Goal: Find specific page/section: Find specific page/section

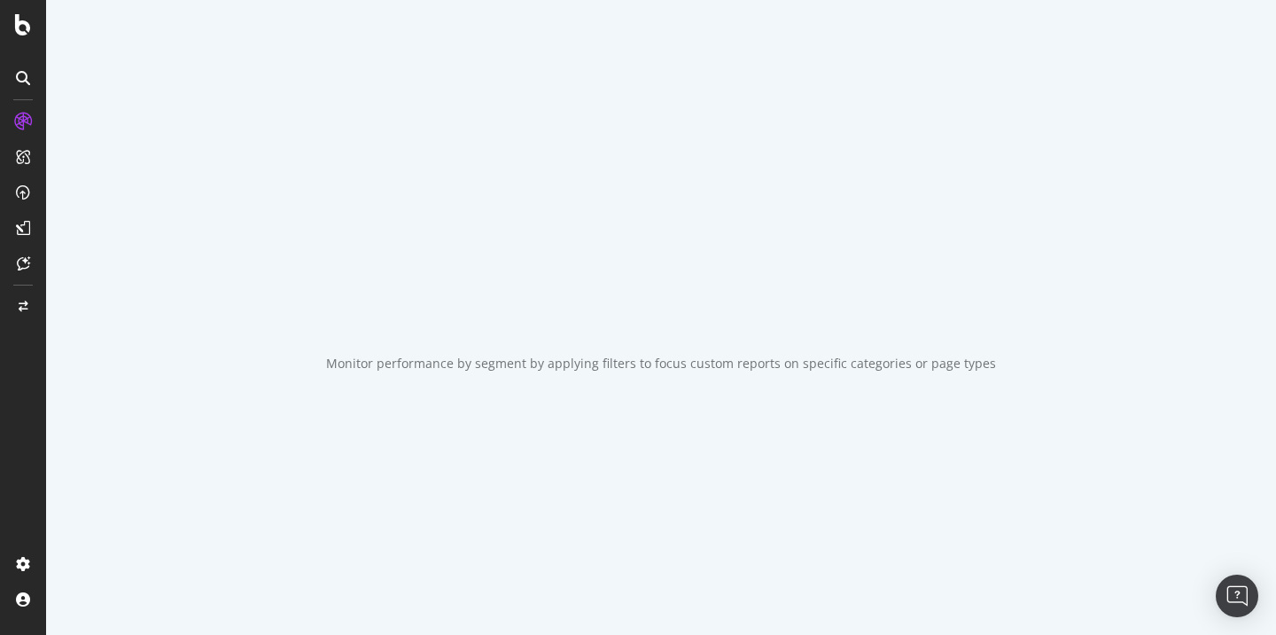
click at [612, 6] on div "spa/v1.337.47 ReadOnly: Viz Debugger: Open Viz Editor Admin Crawl List Logs Pro…" at bounding box center [638, 317] width 1276 height 635
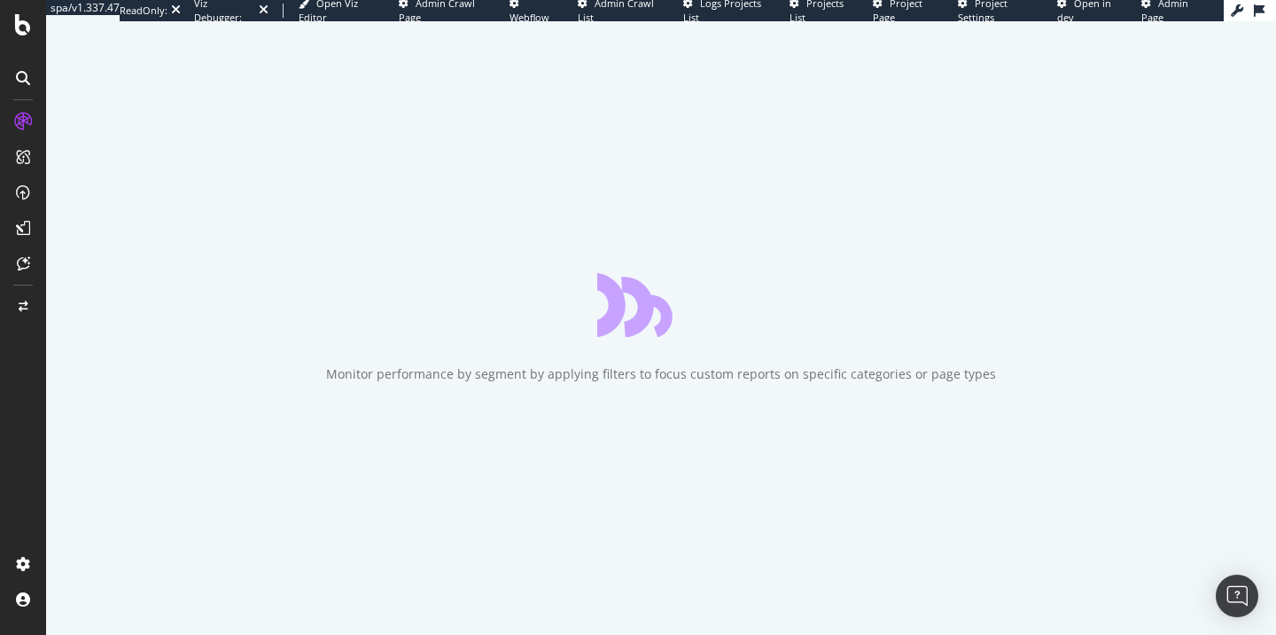
click at [600, 8] on span "Admin Crawl List" at bounding box center [616, 9] width 76 height 27
